Goal: Book appointment/travel/reservation

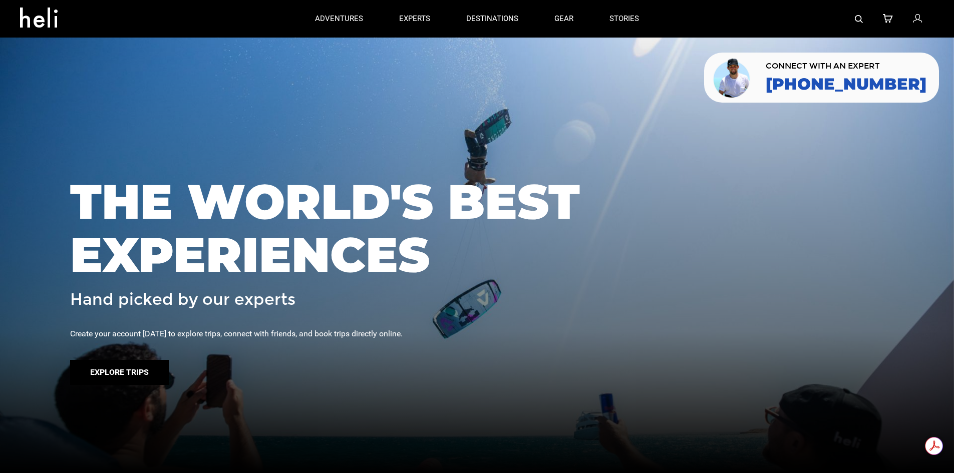
click at [142, 369] on button "Explore Trips" at bounding box center [119, 372] width 99 height 25
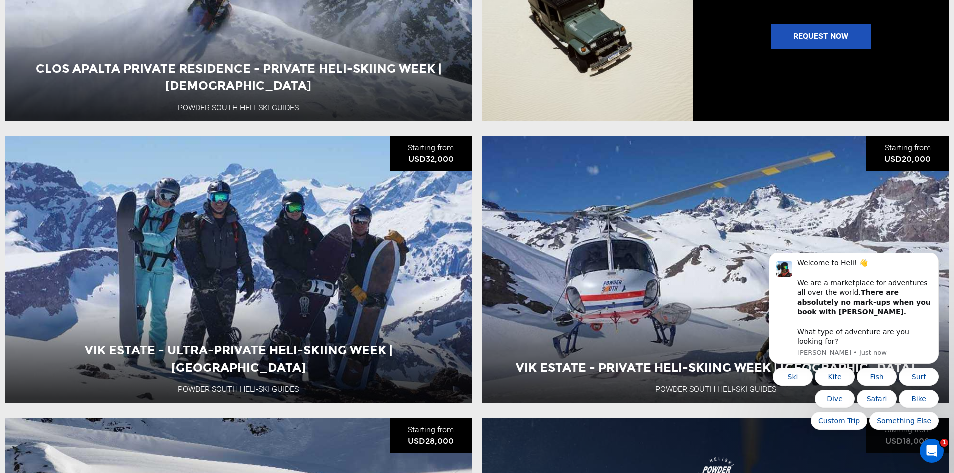
scroll to position [1202, 0]
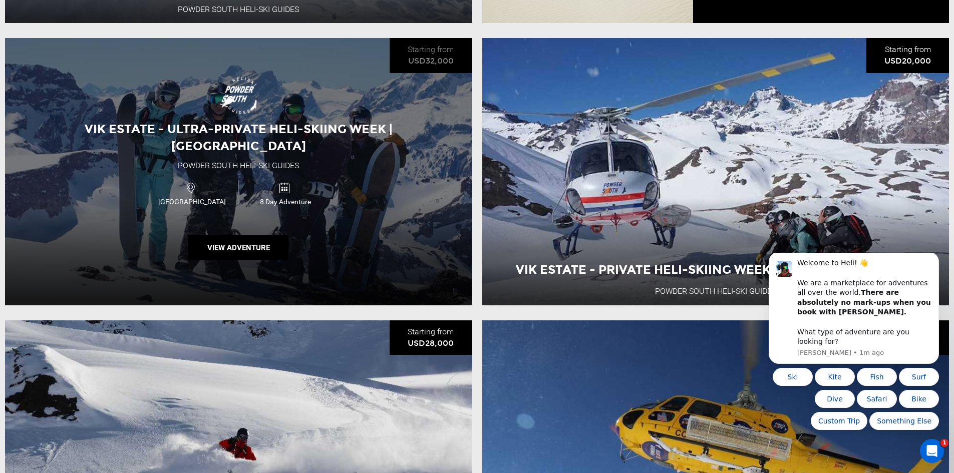
click at [291, 180] on div "Chile 8 Day Adventure" at bounding box center [239, 194] width 281 height 34
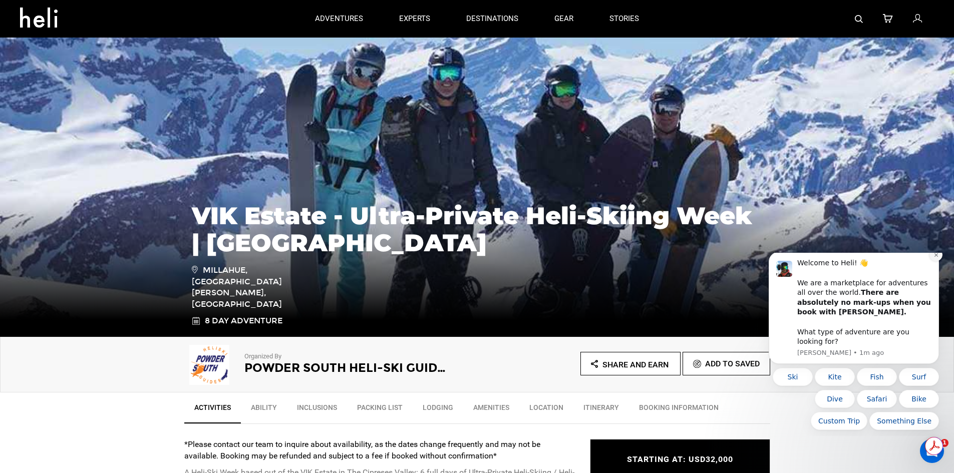
click at [937, 258] on icon "Dismiss notification" at bounding box center [937, 255] width 6 height 6
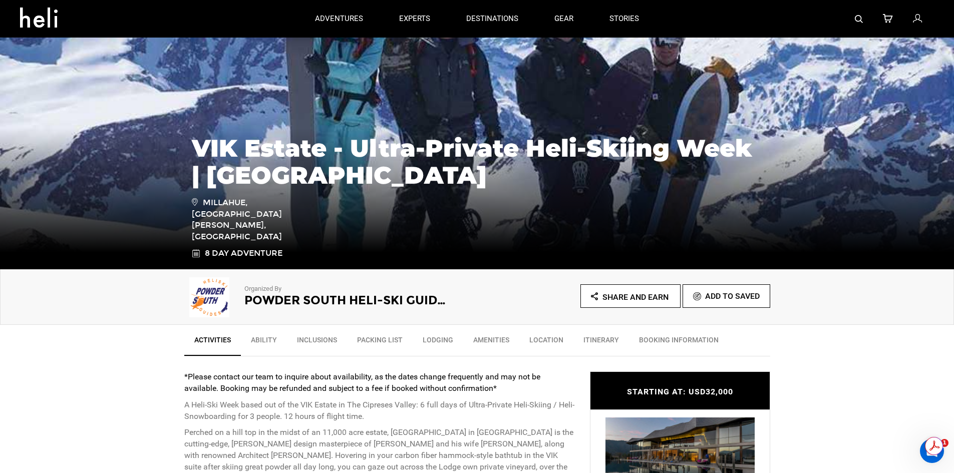
scroll to position [200, 0]
